Goal: Task Accomplishment & Management: Use online tool/utility

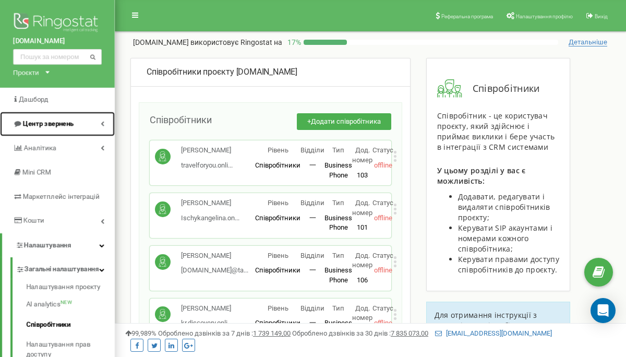
click at [71, 124] on span "Центр звернень" at bounding box center [48, 123] width 51 height 8
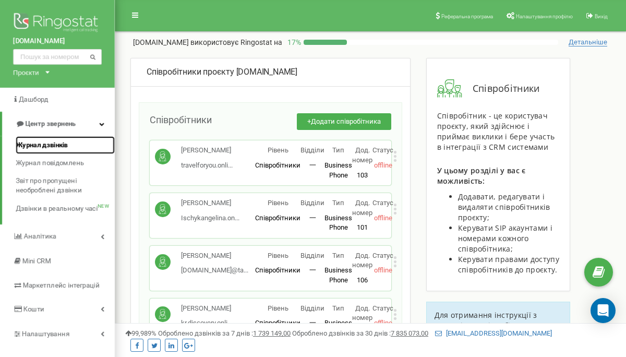
click at [53, 145] on span "Журнал дзвінків" at bounding box center [42, 145] width 52 height 10
